Goal: Navigation & Orientation: Find specific page/section

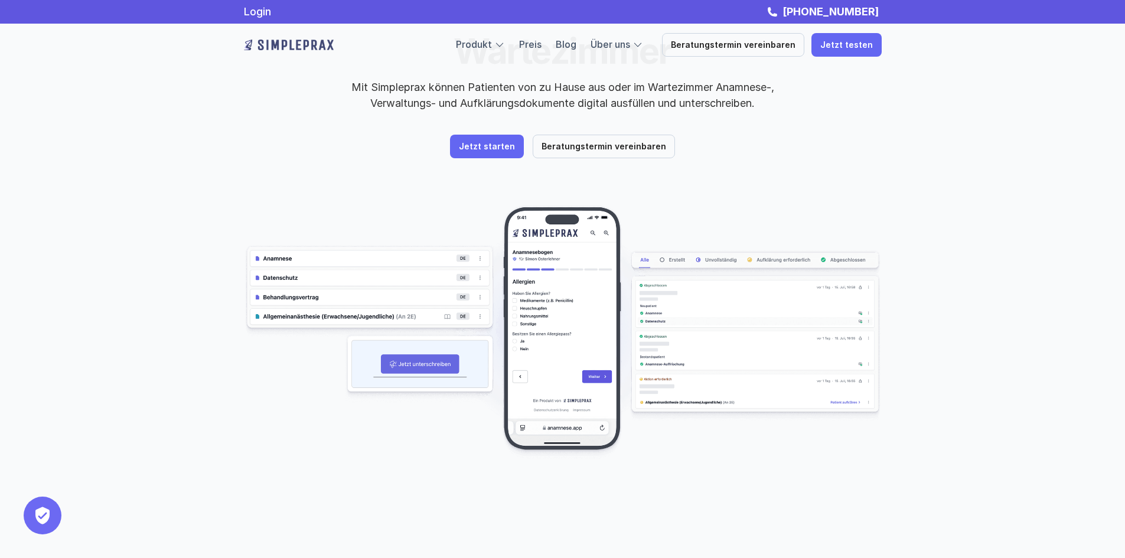
scroll to position [59, 0]
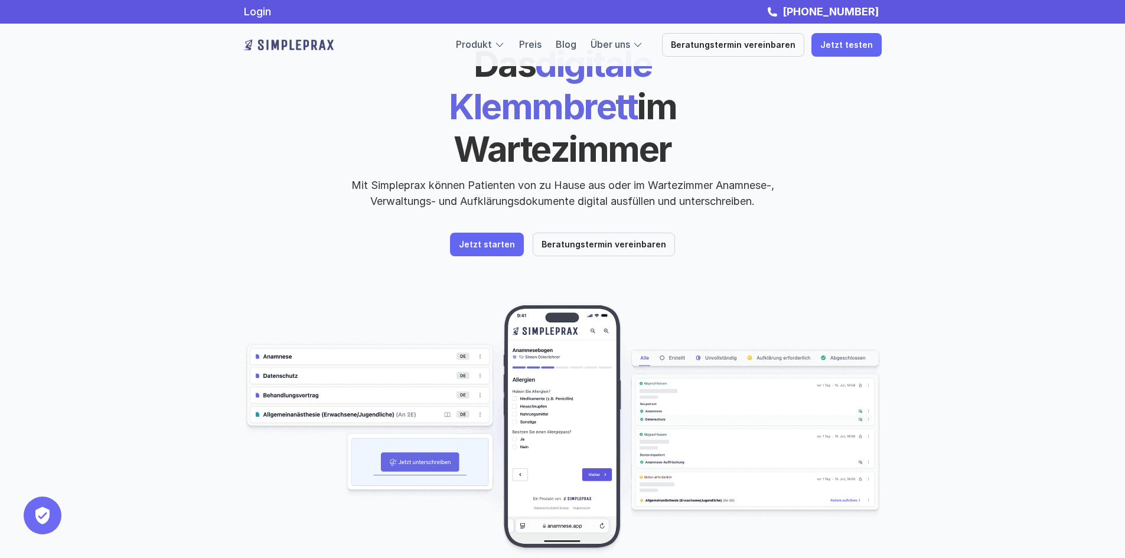
click at [539, 348] on img at bounding box center [563, 430] width 638 height 254
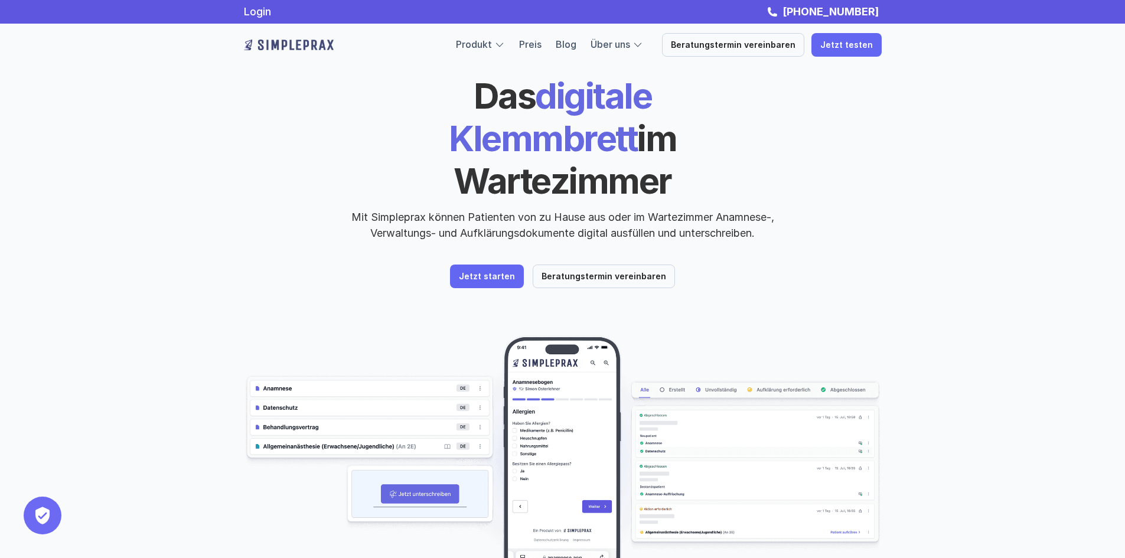
scroll to position [0, 0]
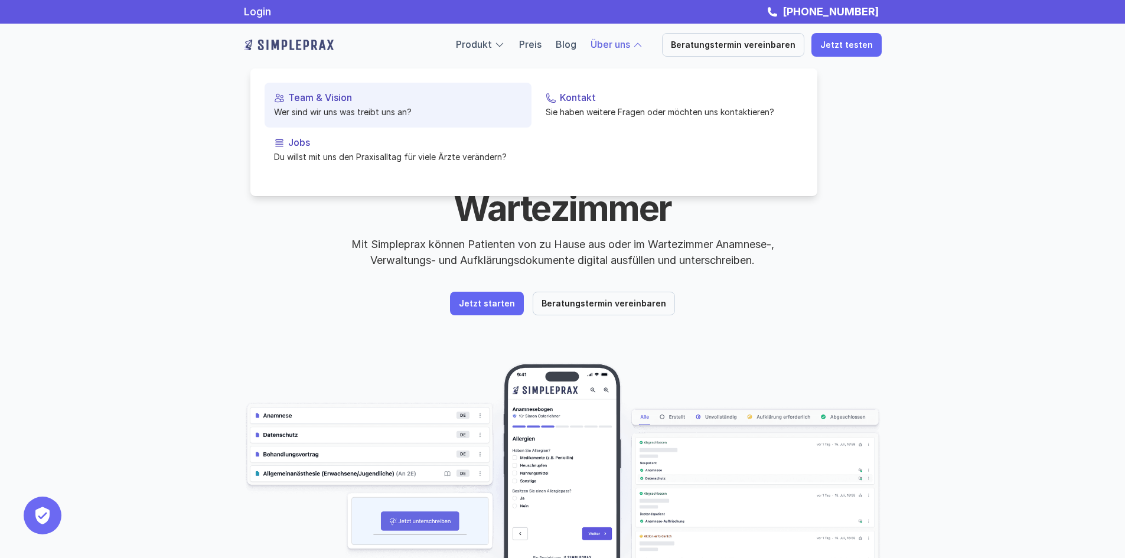
click at [357, 97] on p "Team & Vision" at bounding box center [405, 97] width 234 height 11
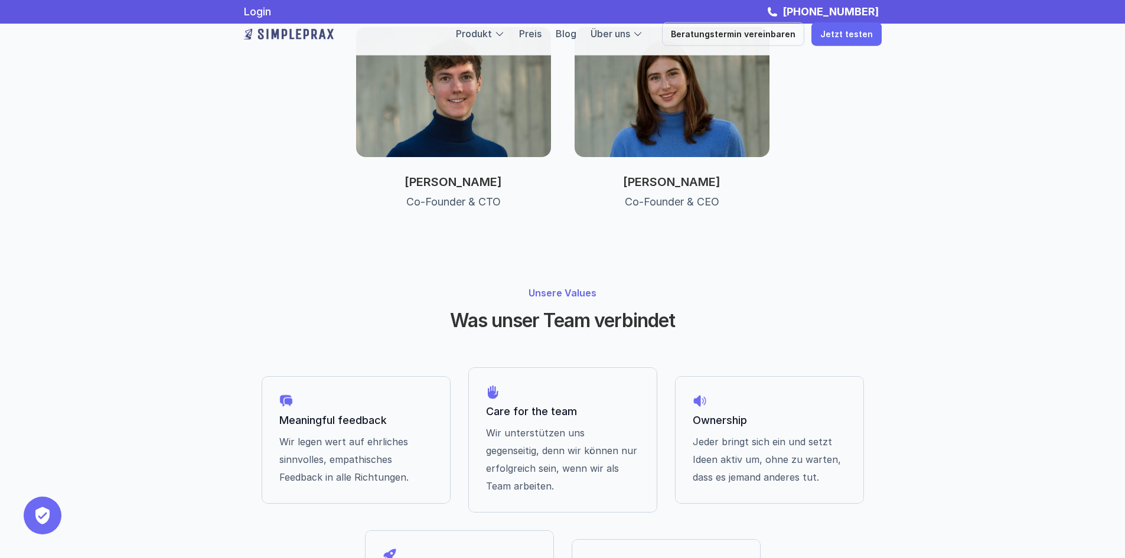
scroll to position [519, 0]
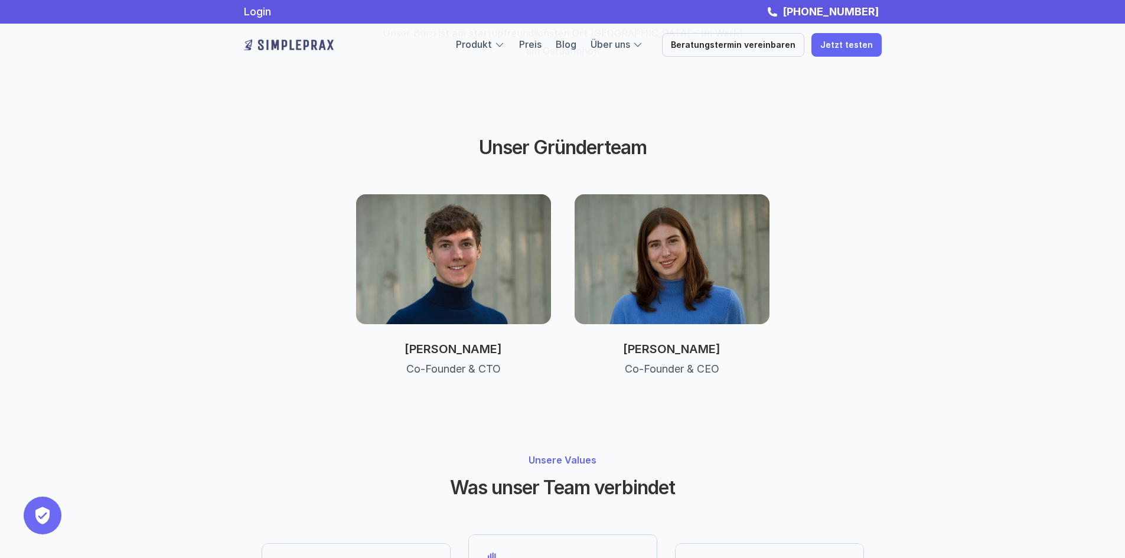
click at [455, 271] on img at bounding box center [453, 259] width 195 height 130
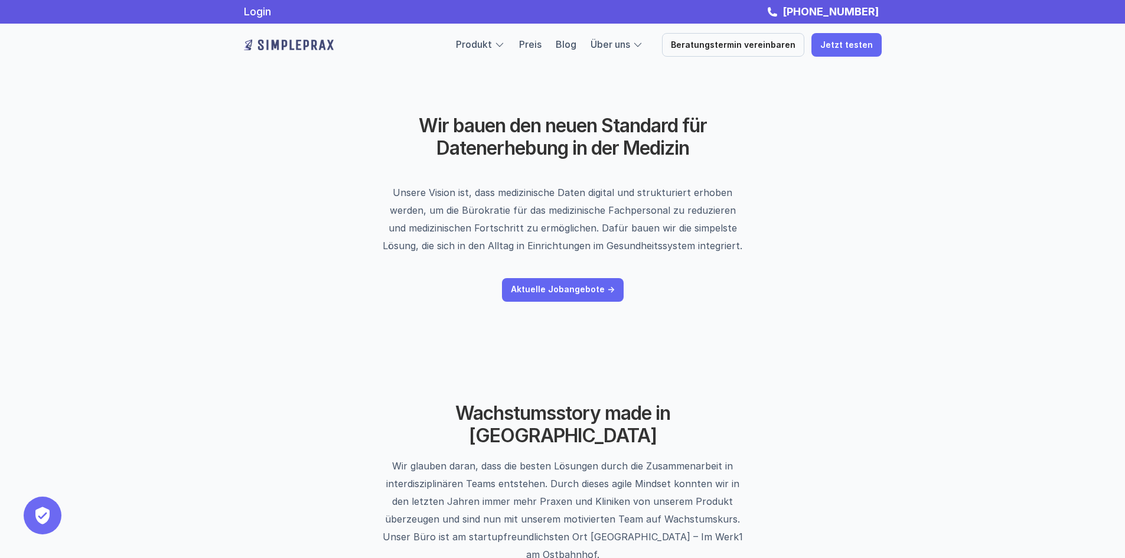
scroll to position [0, 0]
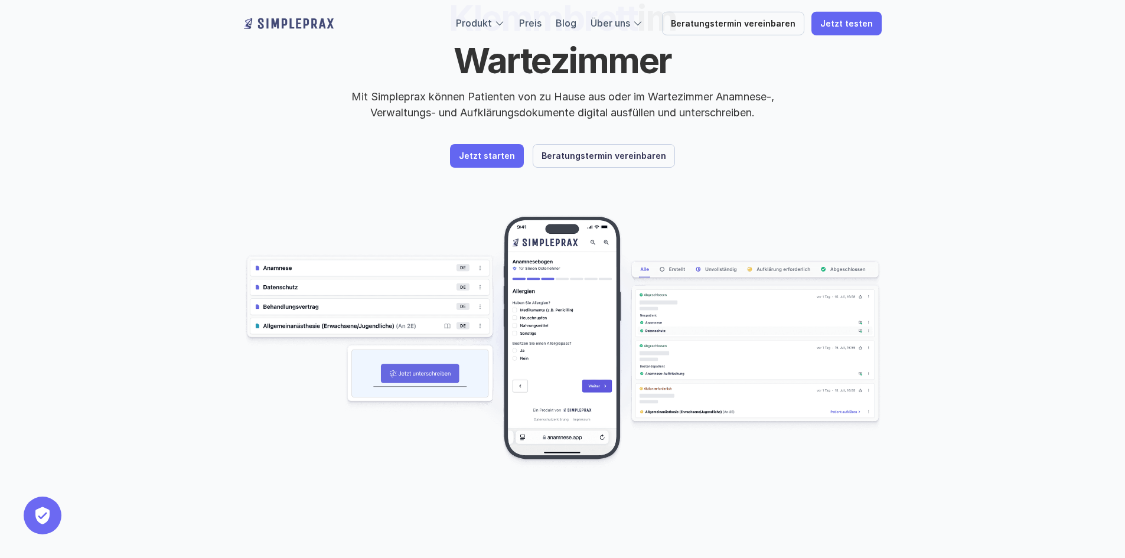
scroll to position [177, 0]
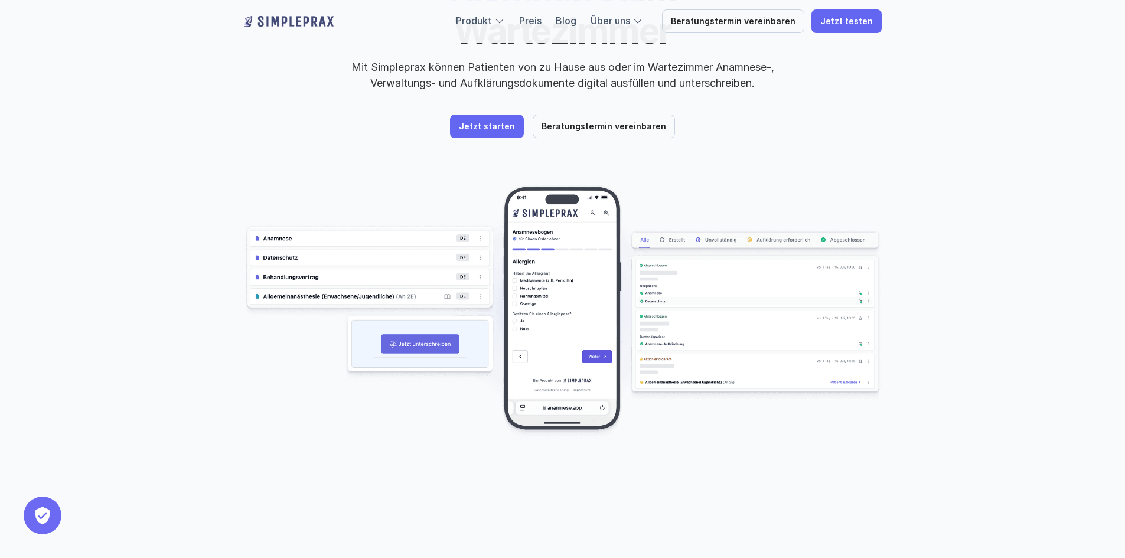
click at [395, 249] on img at bounding box center [563, 312] width 638 height 254
click at [415, 240] on img at bounding box center [563, 312] width 638 height 254
